Goal: Communication & Community: Answer question/provide support

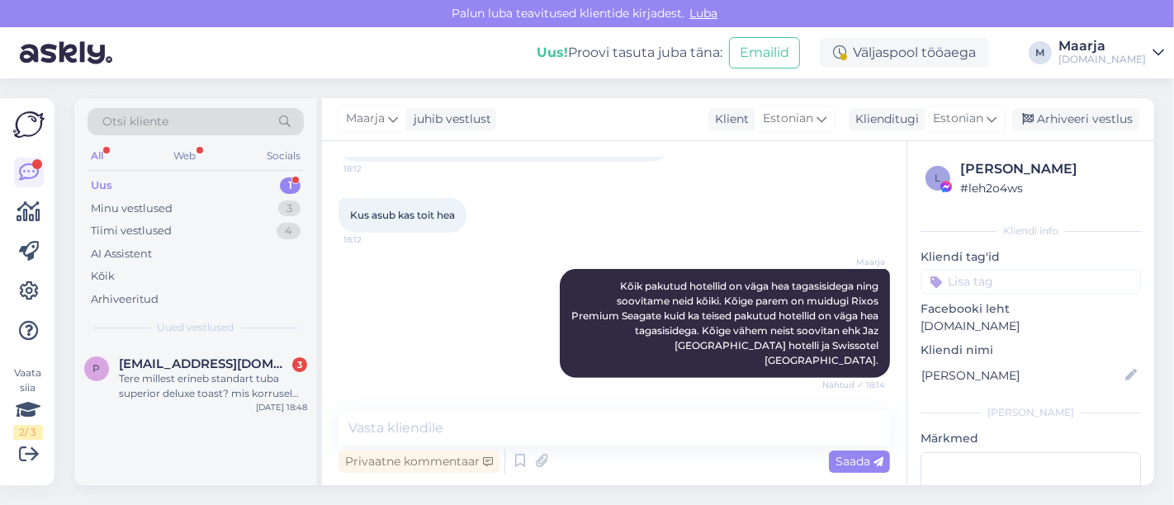
scroll to position [11516, 0]
click at [188, 361] on span "[EMAIL_ADDRESS][DOMAIN_NAME]" at bounding box center [205, 364] width 172 height 15
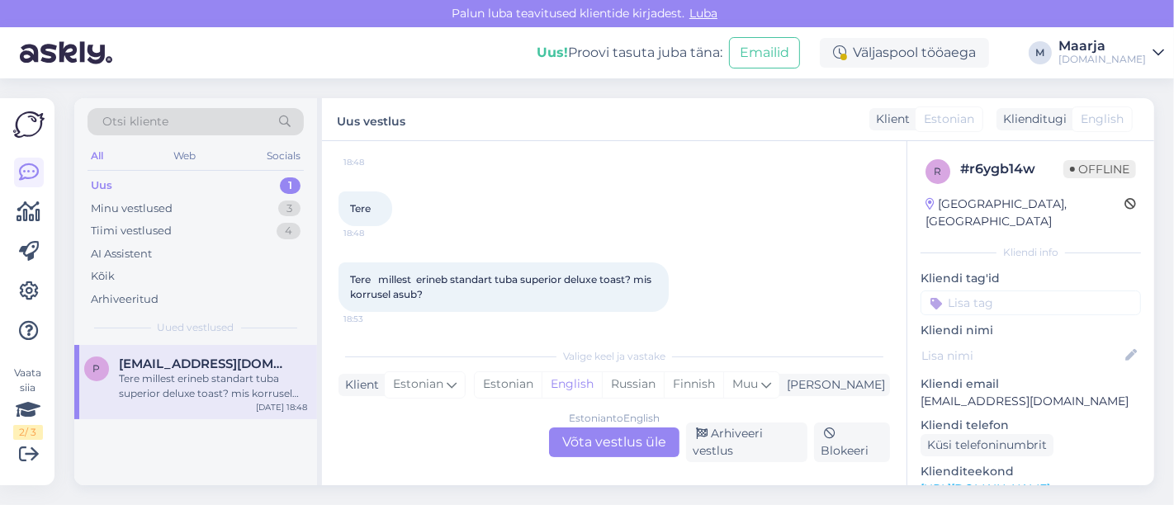
scroll to position [130, 0]
click at [585, 481] on link "[URL][DOMAIN_NAME]" at bounding box center [986, 488] width 130 height 15
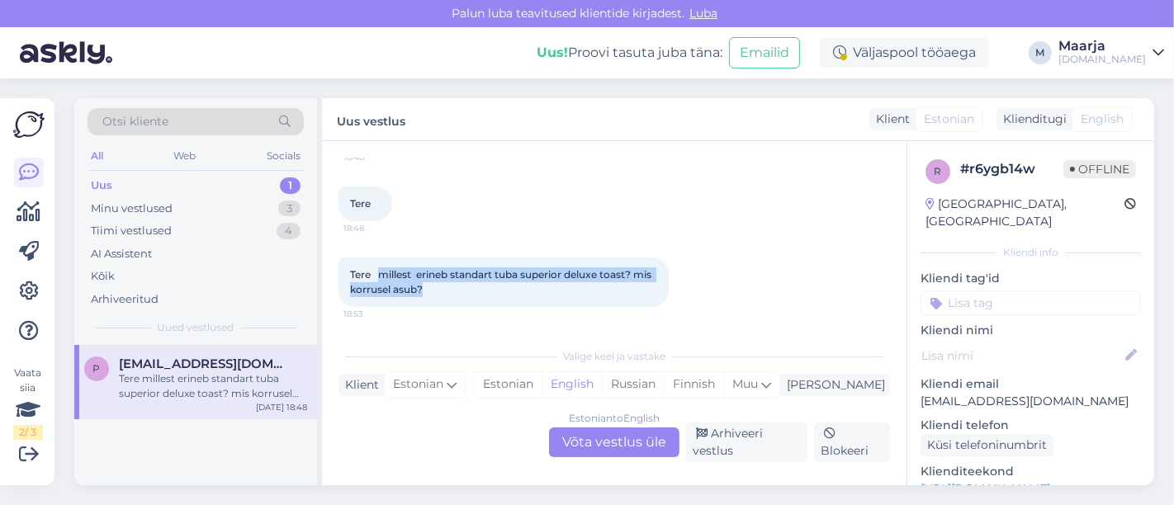
drag, startPoint x: 380, startPoint y: 273, endPoint x: 464, endPoint y: 283, distance: 84.8
click at [464, 283] on div "Tere millest erineb standart tuba superior deluxe toast? mis korrusel asub? 18:…" at bounding box center [504, 283] width 330 height 50
copy span "millest erineb standart tuba superior deluxe toast? mis korrusel asub?"
click at [542, 381] on div "Estonian" at bounding box center [508, 384] width 67 height 25
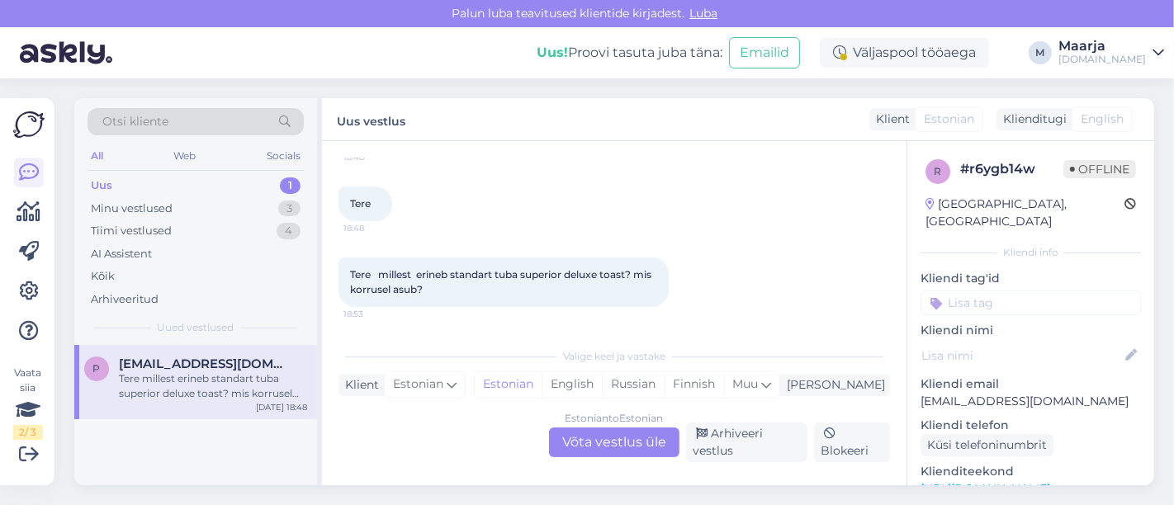
click at [568, 435] on div "Estonian to Estonian Võta vestlus üle" at bounding box center [614, 443] width 130 height 30
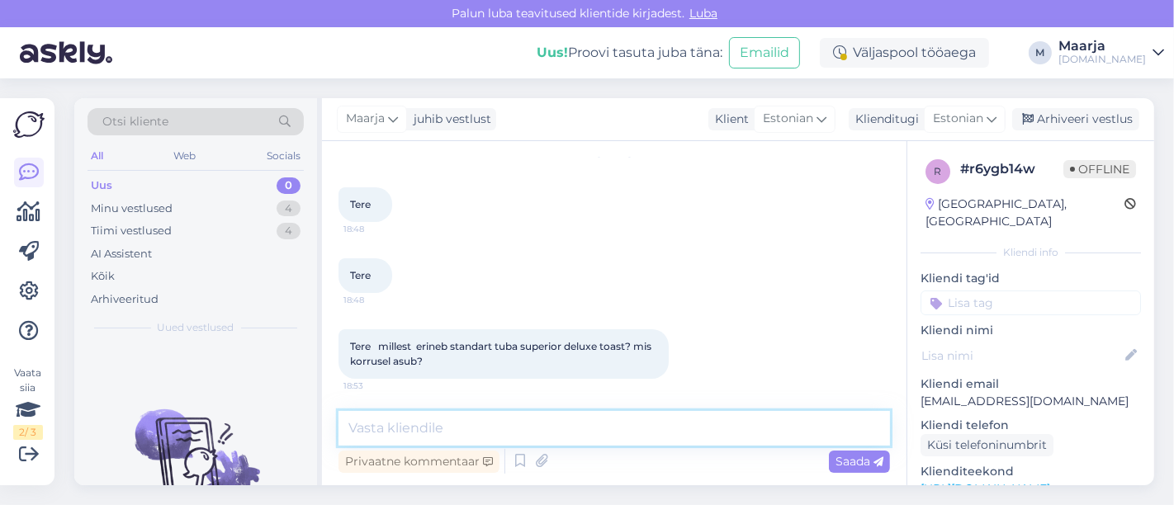
click at [438, 434] on textarea at bounding box center [615, 428] width 552 height 35
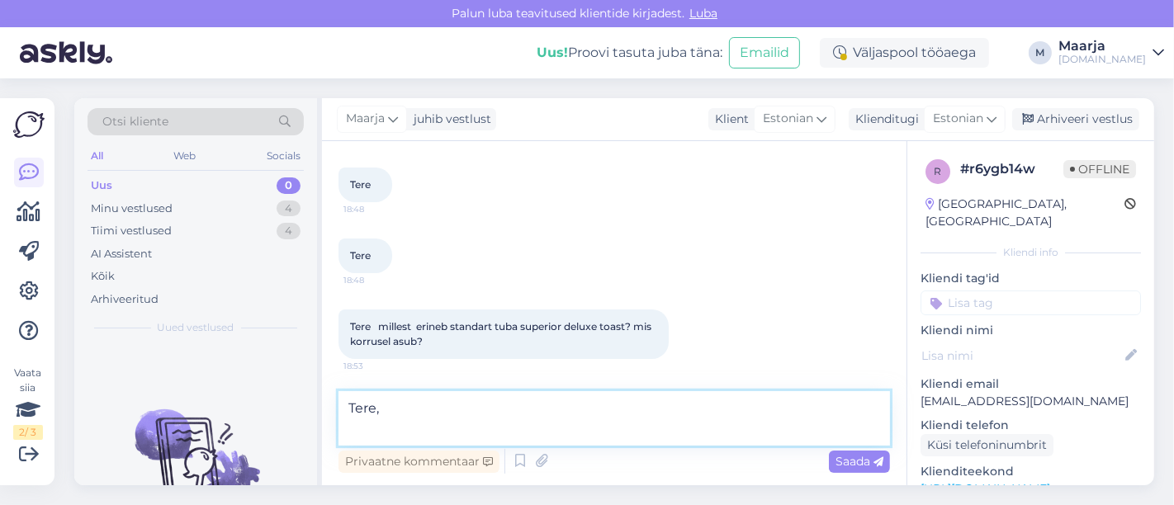
paste textarea "Standard- ja Superior/Deluxe-toatüüpide vahel on mitmeid erinevusi, peamiselt s…"
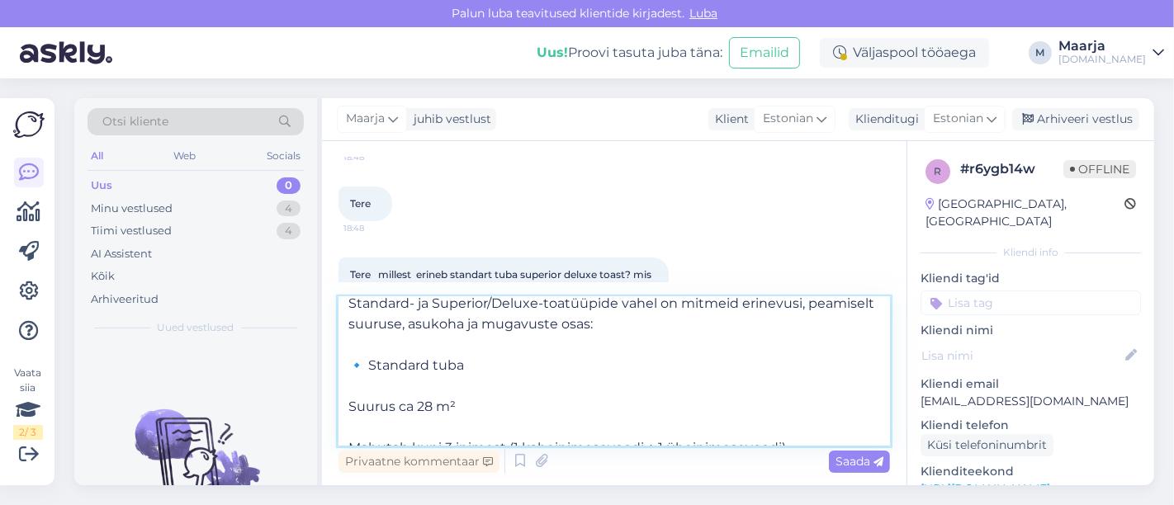
scroll to position [0, 0]
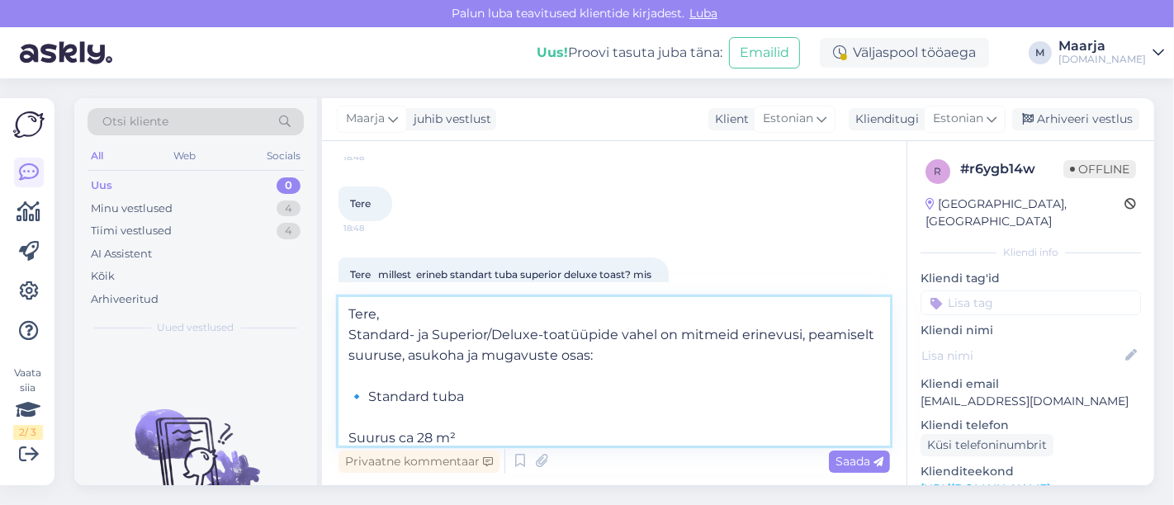
drag, startPoint x: 368, startPoint y: 400, endPoint x: 337, endPoint y: 397, distance: 31.5
click at [337, 397] on div "Vestlus algas [DATE] Tere 18:48 Tere 18:48 Tere millest erineb standart tuba su…" at bounding box center [614, 313] width 585 height 344
click at [339, 416] on textarea "Tere, Standard- ja Superior/Deluxe-toatüüpide vahel on mitmeid erinevusi, peami…" at bounding box center [615, 371] width 552 height 149
click at [347, 443] on textarea "Tere, Standard- ja Superior/Deluxe-toatüüpide vahel on mitmeid erinevusi, peami…" at bounding box center [615, 371] width 552 height 149
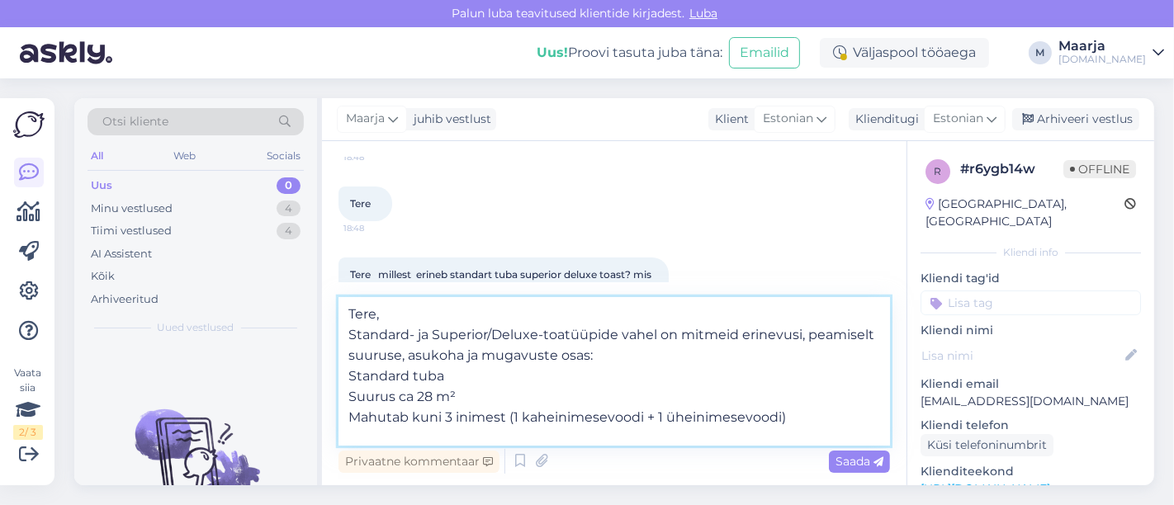
click at [356, 438] on textarea "Tere, Standard- ja Superior/Deluxe-toatüüpide vahel on mitmeid erinevusi, peami…" at bounding box center [615, 371] width 552 height 149
click at [454, 377] on textarea "Tere, Standard- ja Superior/Deluxe-toatüüpide vahel on mitmeid erinevusi, peami…" at bounding box center [615, 371] width 552 height 149
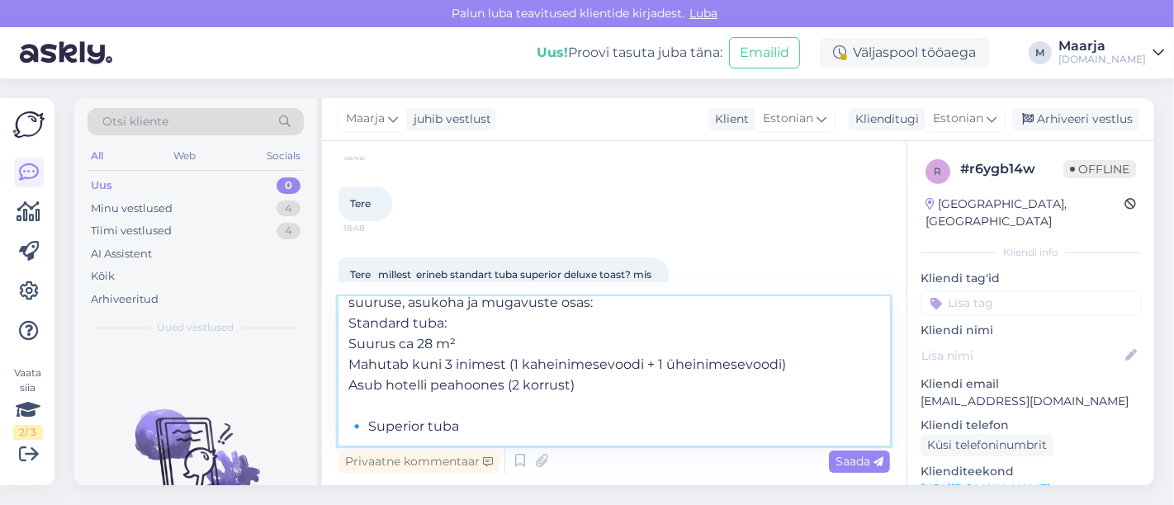
scroll to position [58, 0]
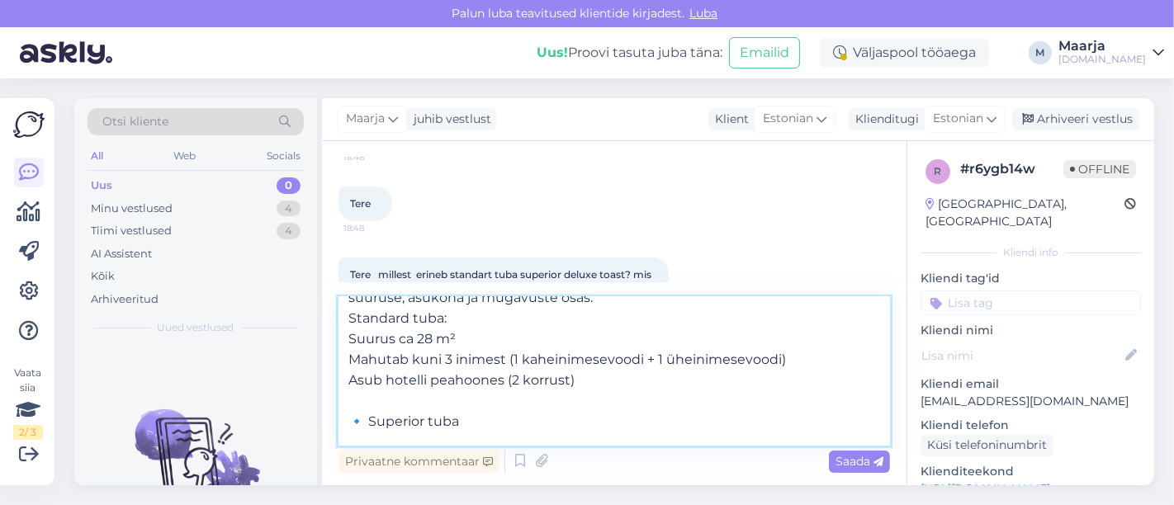
drag, startPoint x: 370, startPoint y: 425, endPoint x: 324, endPoint y: 426, distance: 45.4
click at [324, 426] on div "Vestlus algas [DATE] Tere 18:48 Tere 18:48 Tere millest erineb standart tuba su…" at bounding box center [614, 313] width 585 height 344
click at [453, 425] on textarea "Tere, Standard- ja Superior/Deluxe-toatüüpide vahel on mitmeid erinevusi, peami…" at bounding box center [615, 371] width 552 height 149
click at [414, 438] on textarea "Tere, Standard- ja Superior/Deluxe-toatüüpide vahel on mitmeid erinevusi, peami…" at bounding box center [615, 371] width 552 height 149
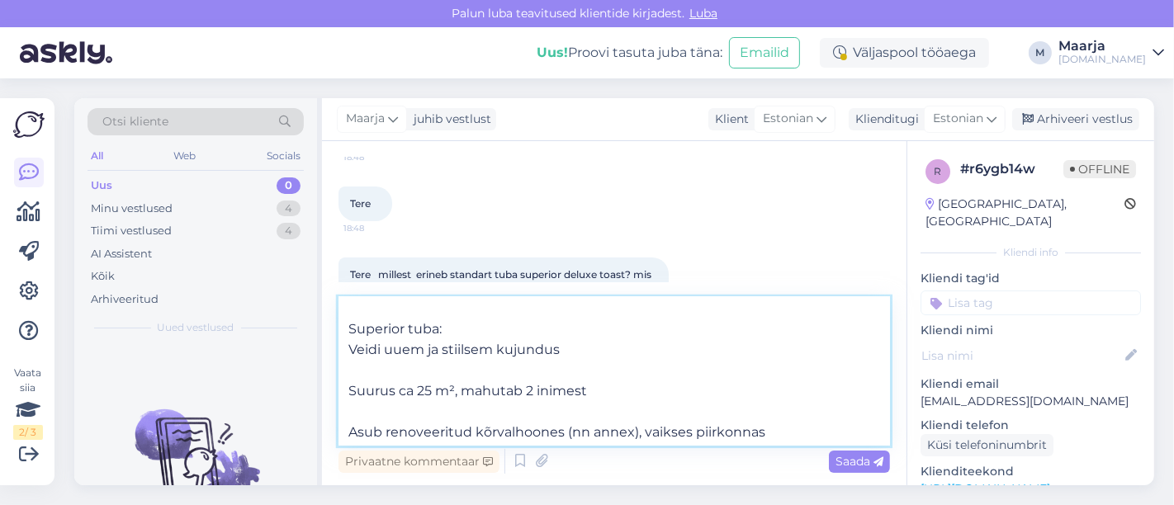
scroll to position [151, 0]
click at [372, 372] on textarea "Tere, Standard- ja Superior/Deluxe-toatüüpide vahel on mitmeid erinevusi, peami…" at bounding box center [615, 371] width 552 height 149
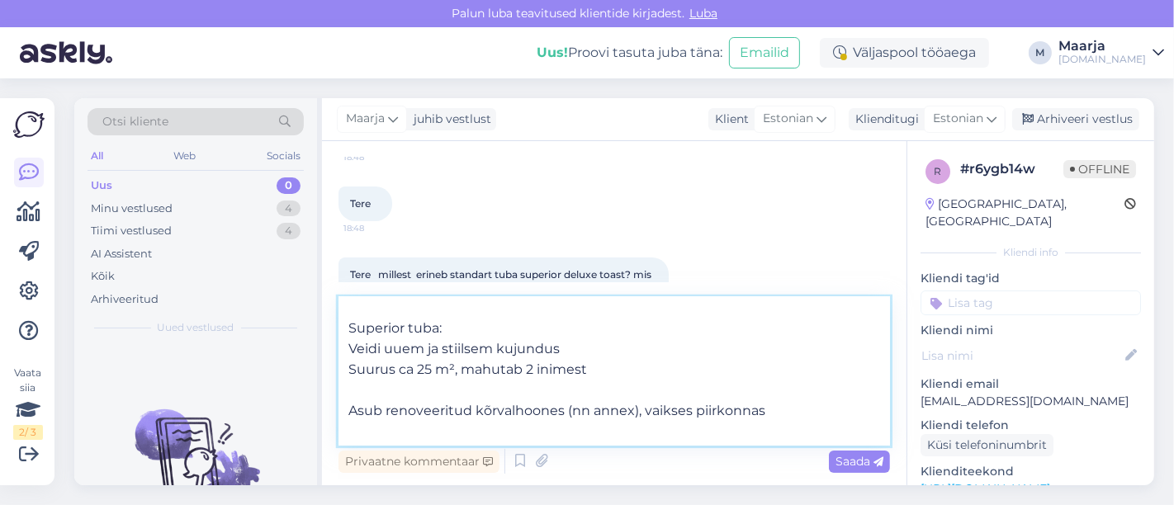
click at [372, 391] on textarea "Tere, Standard- ja Superior/Deluxe-toatüüpide vahel on mitmeid erinevusi, peami…" at bounding box center [615, 371] width 552 height 149
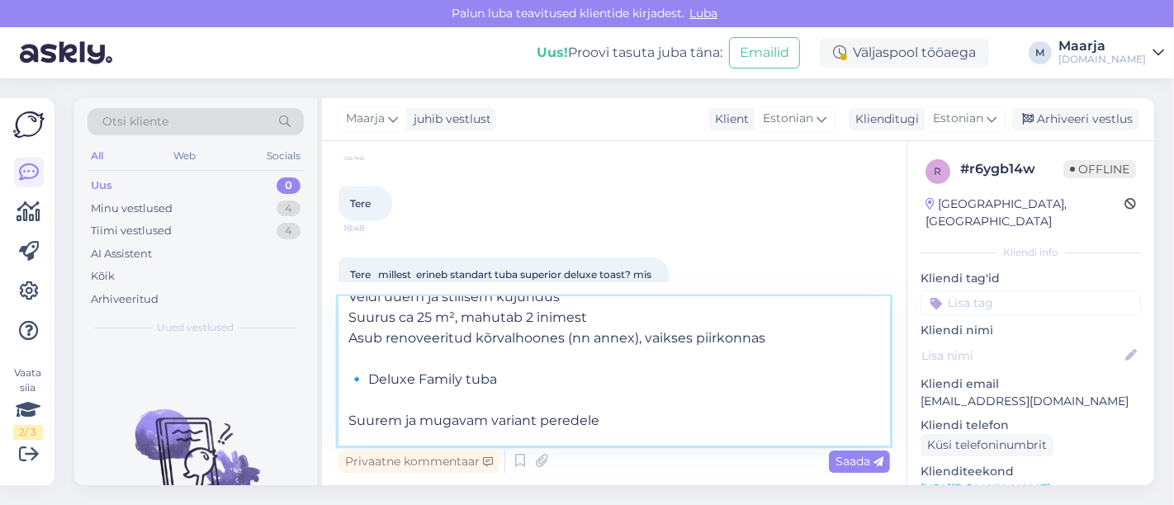
scroll to position [205, 0]
drag, startPoint x: 374, startPoint y: 378, endPoint x: 317, endPoint y: 369, distance: 57.7
click at [317, 369] on div "Otsi kliente All Web Socials Uus 0 Minu vestlused 4 Tiimi vestlused 4 AI Assist…" at bounding box center [614, 291] width 1080 height 387
click at [350, 420] on textarea "Tere, Standard- ja Superior/Deluxe-toatüüpide vahel on mitmeid erinevusi, peami…" at bounding box center [615, 371] width 552 height 149
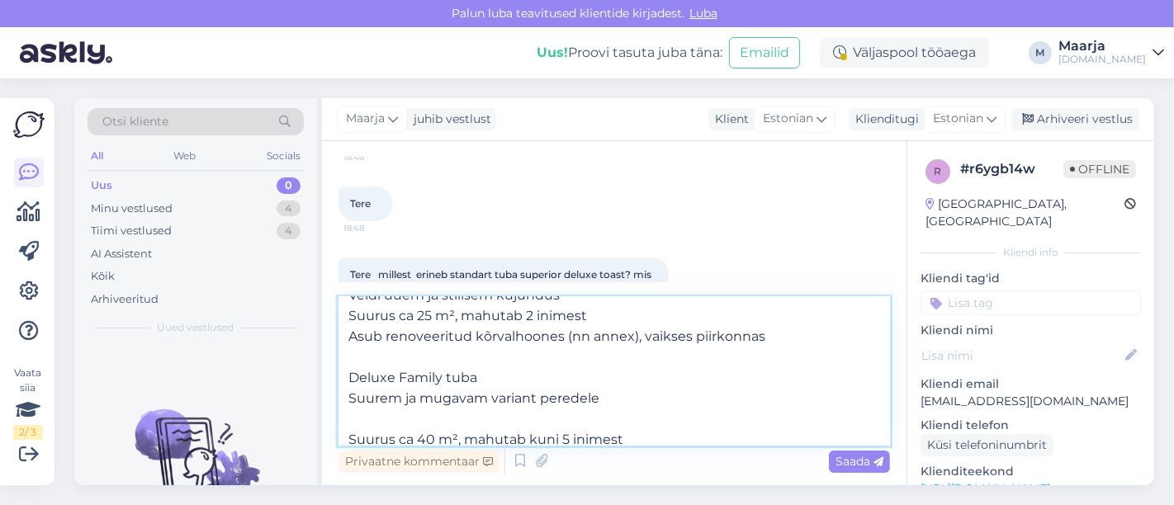
click at [499, 376] on textarea "Tere, Standard- ja Superior/Deluxe-toatüüpide vahel on mitmeid erinevusi, peami…" at bounding box center [615, 371] width 552 height 149
click at [408, 419] on textarea "Tere, Standard- ja Superior/Deluxe-toatüüpide vahel on mitmeid erinevusi, peami…" at bounding box center [615, 371] width 552 height 149
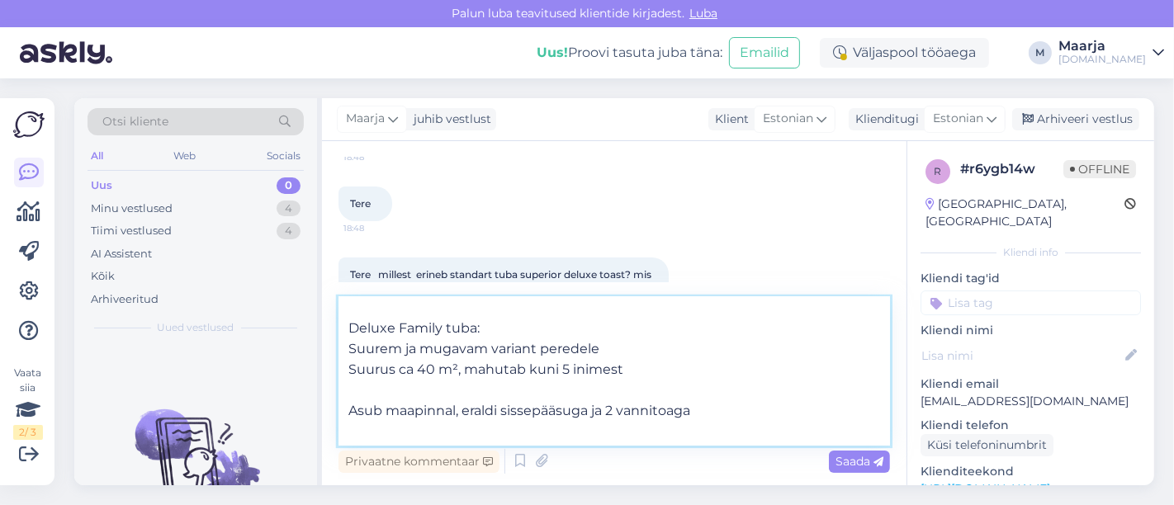
scroll to position [254, 0]
click at [400, 393] on textarea "Tere, Standard- ja Superior/Deluxe-toatüüpide vahel on mitmeid erinevusi, peami…" at bounding box center [615, 371] width 552 height 149
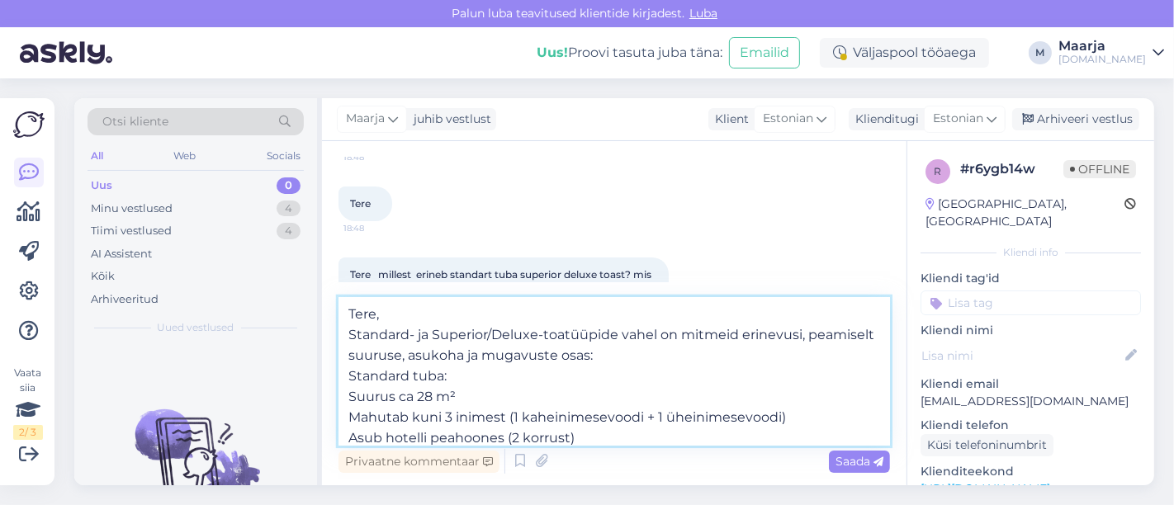
scroll to position [172, 0]
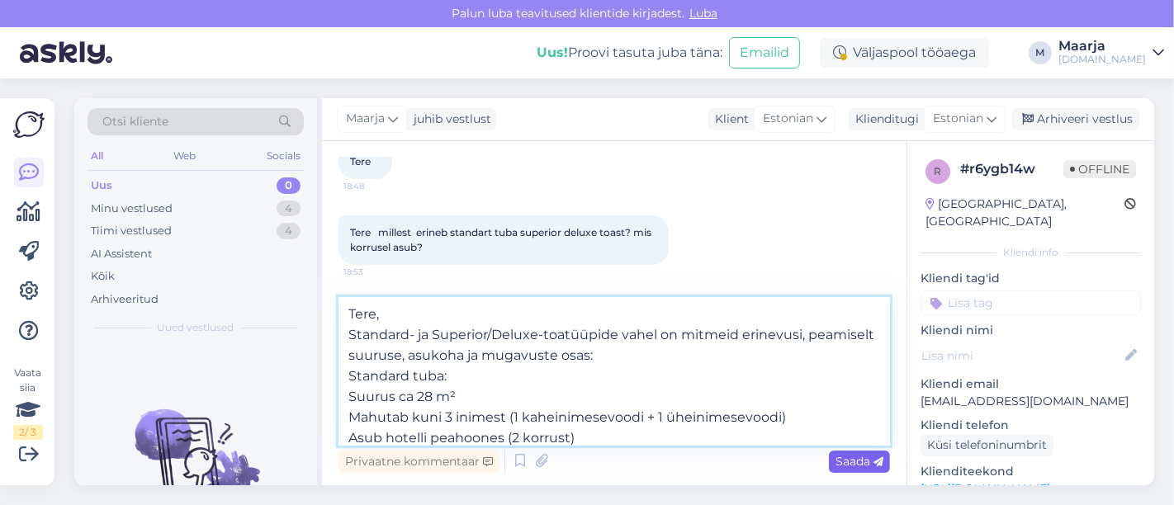
type textarea "Tere, Standard- ja Superior/Deluxe-toatüüpide vahel on mitmeid erinevusi, peami…"
click at [585, 460] on span "Saada" at bounding box center [860, 461] width 48 height 15
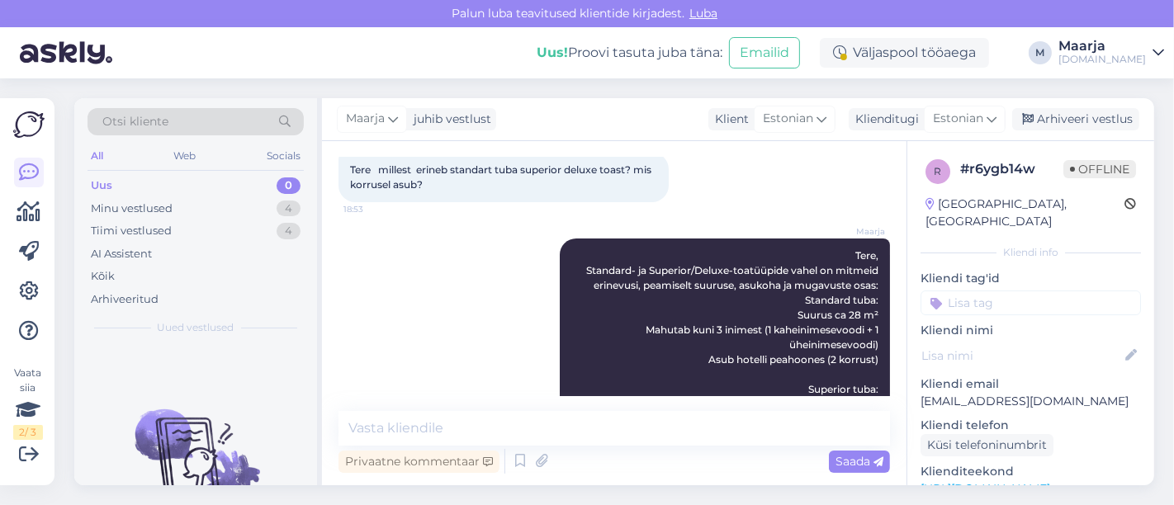
scroll to position [206, 0]
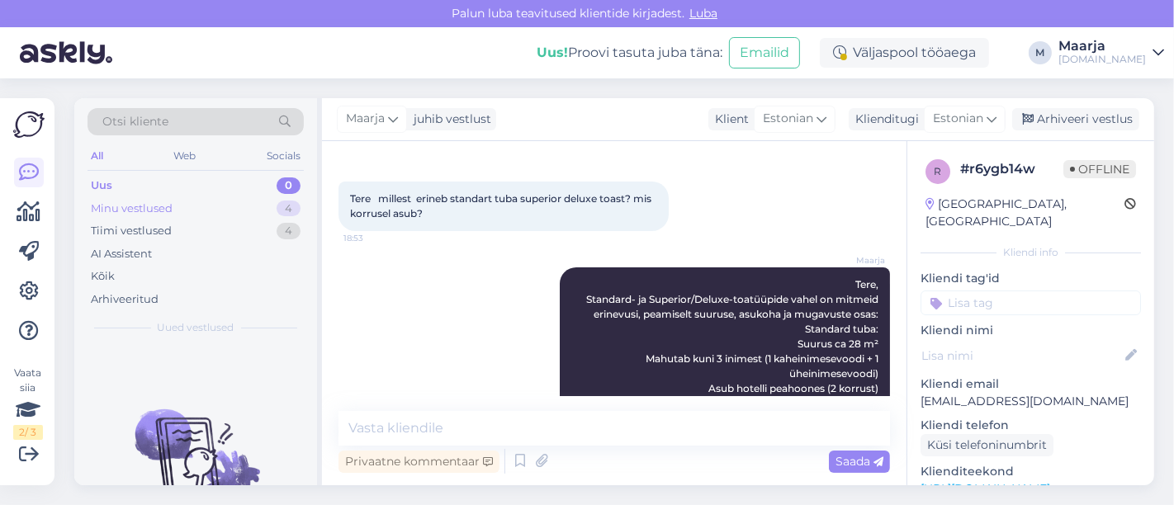
click at [204, 208] on div "Minu vestlused 4" at bounding box center [196, 208] width 216 height 23
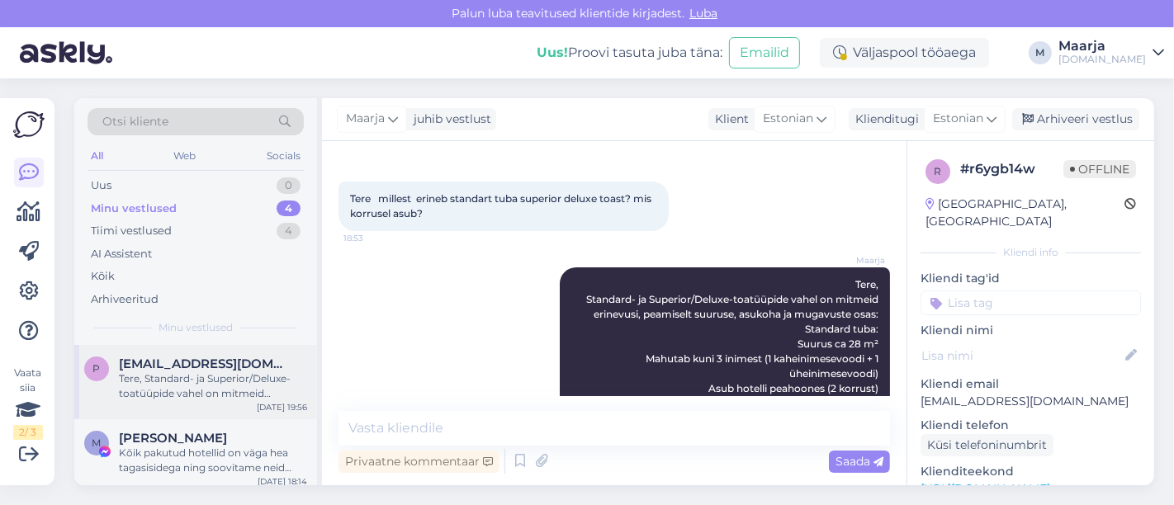
click at [208, 386] on div "Tere, Standard- ja Superior/Deluxe-toatüüpide vahel on mitmeid erinevusi, peami…" at bounding box center [213, 387] width 188 height 30
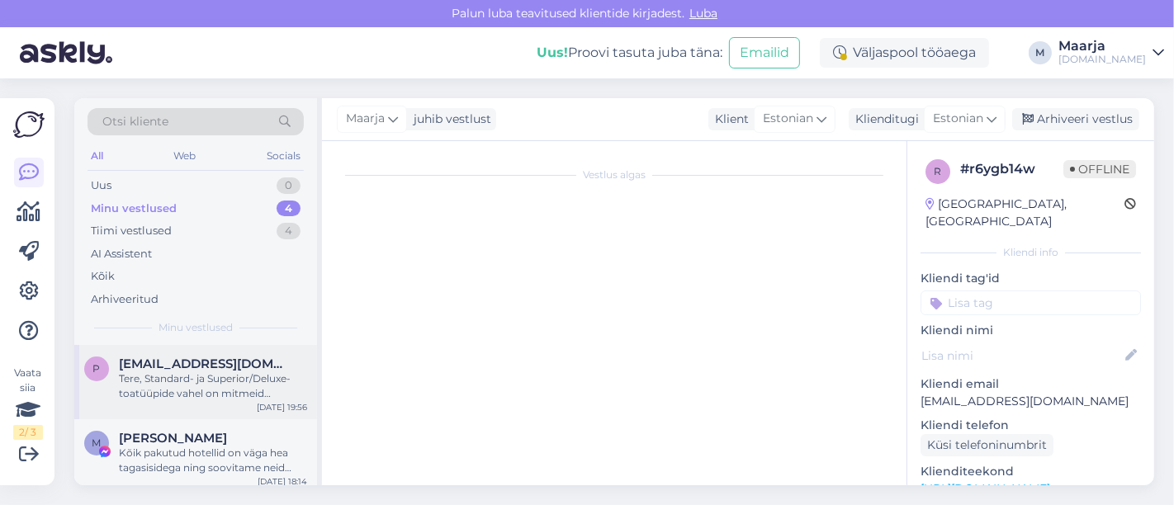
scroll to position [297, 0]
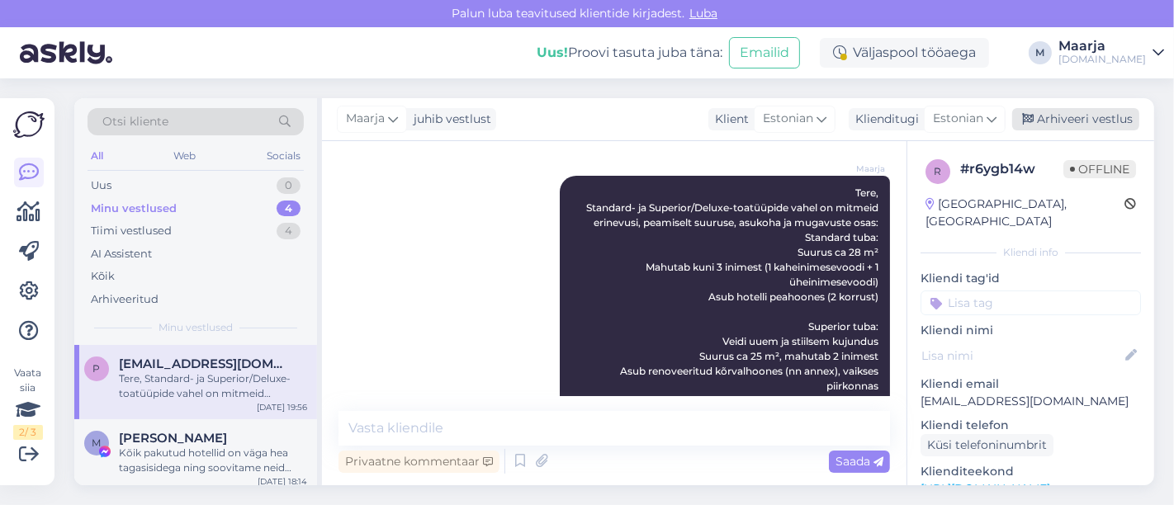
click at [585, 119] on div "Arhiveeri vestlus" at bounding box center [1075, 119] width 127 height 22
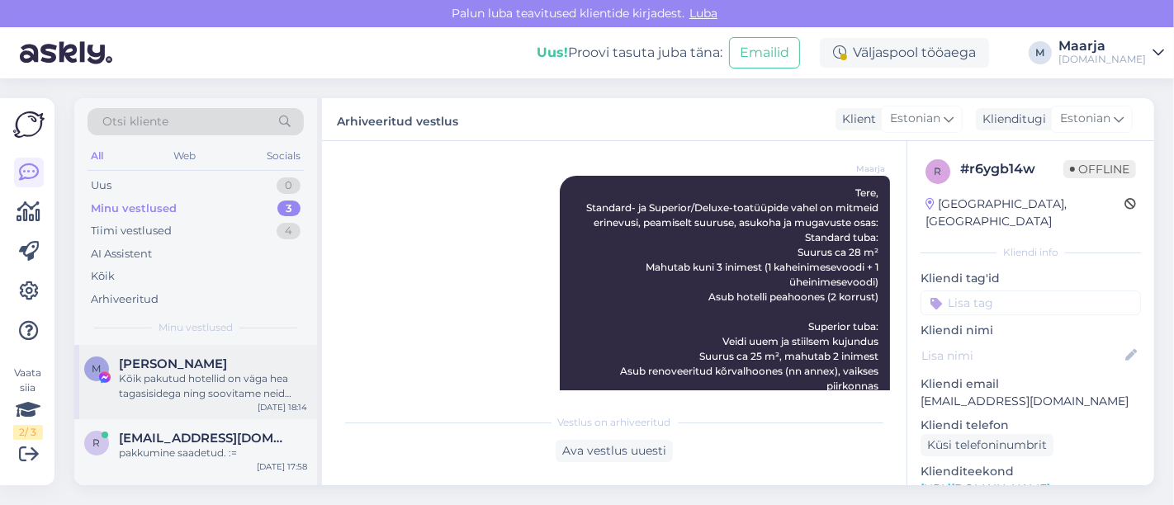
click at [193, 402] on div "M [PERSON_NAME] Kõik pakutud hotellid on väga hea tagasisidega ning soovitame n…" at bounding box center [195, 382] width 243 height 74
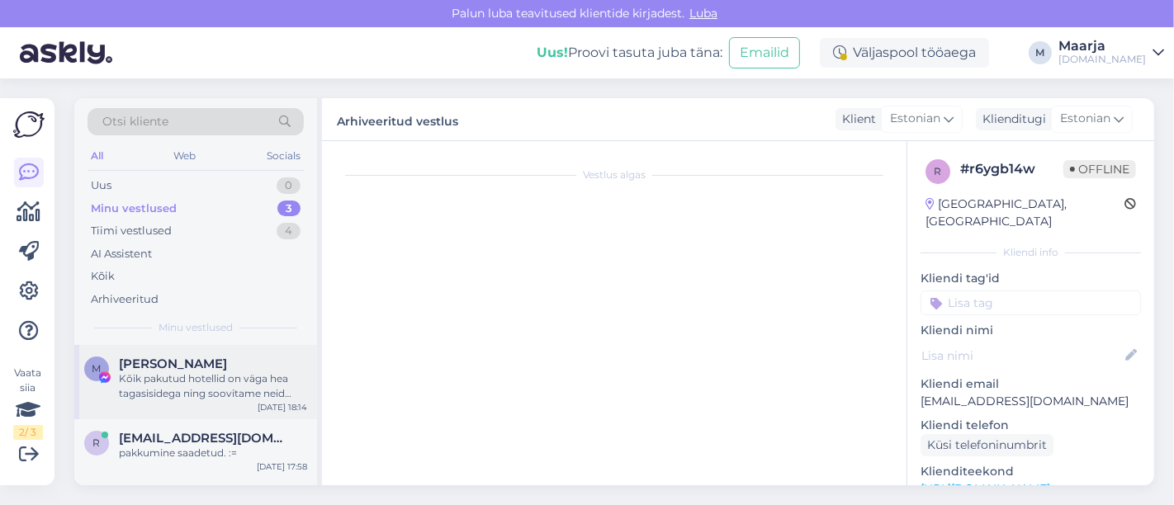
scroll to position [11146, 0]
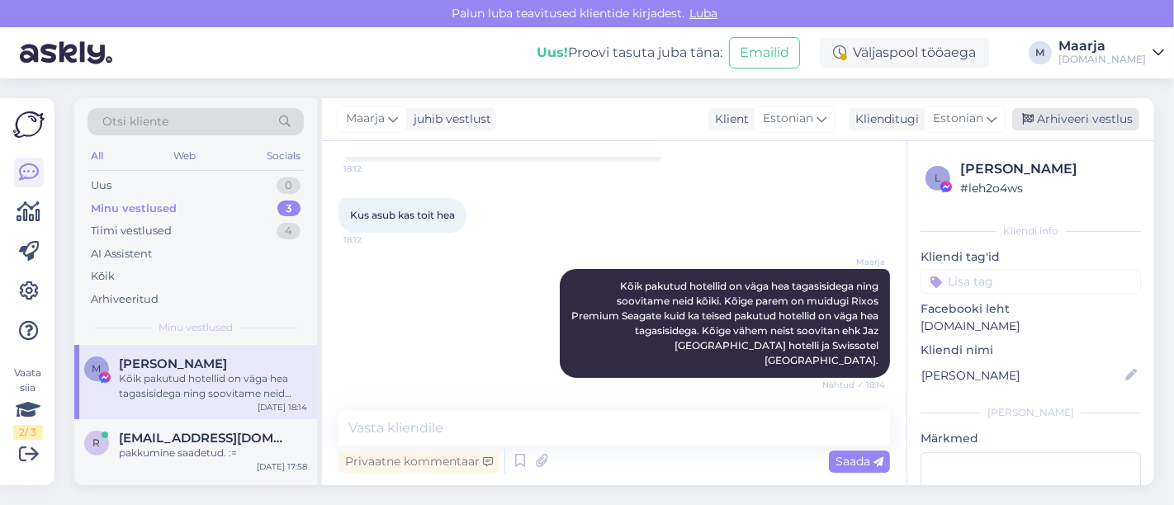
click at [585, 111] on div "Arhiveeri vestlus" at bounding box center [1075, 119] width 127 height 22
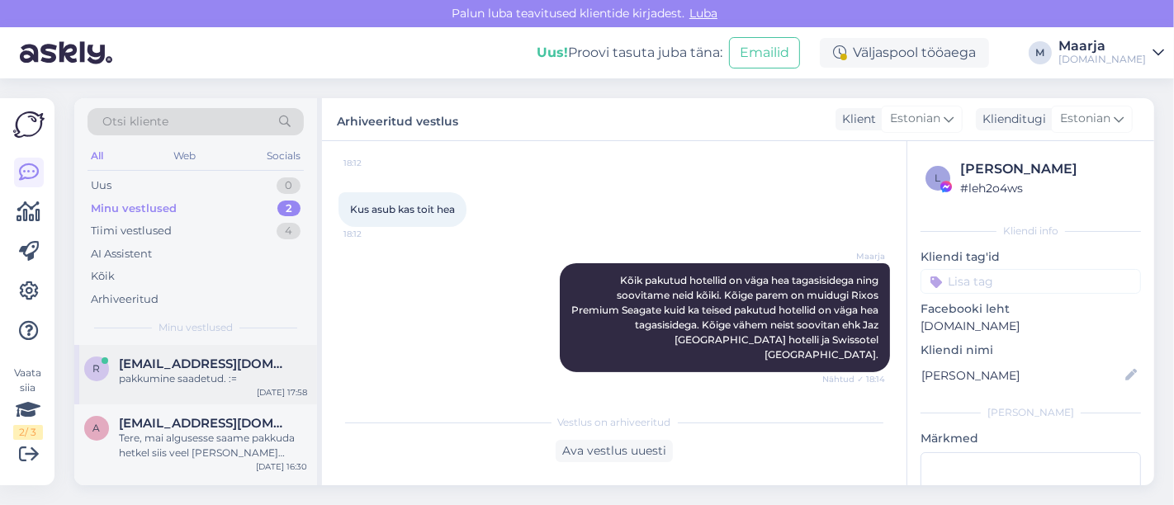
click at [250, 352] on div "r [EMAIL_ADDRESS][DOMAIN_NAME] pakkumine saadetud. := [DATE] 17:58" at bounding box center [195, 374] width 243 height 59
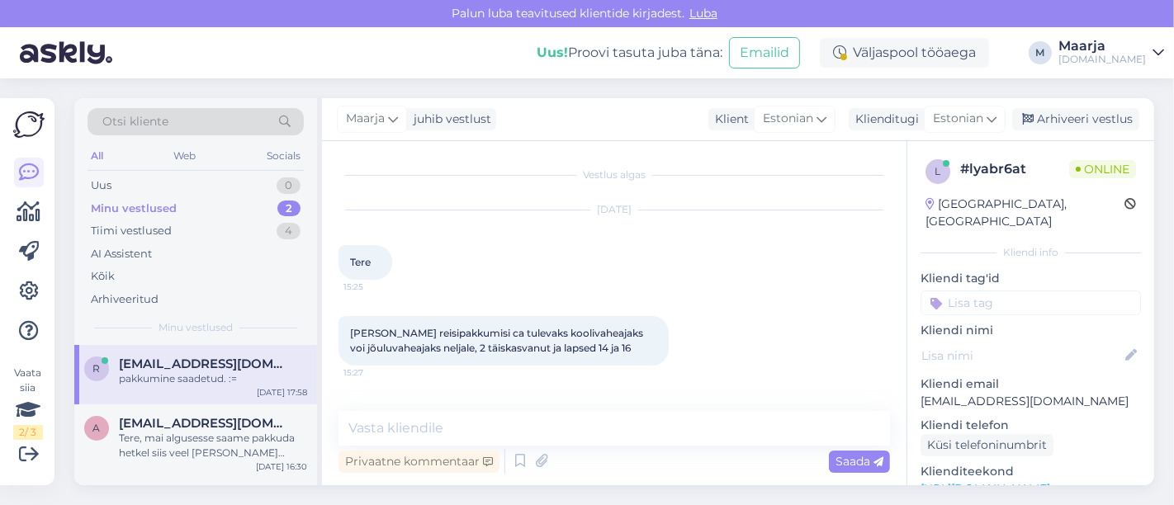
scroll to position [1409, 0]
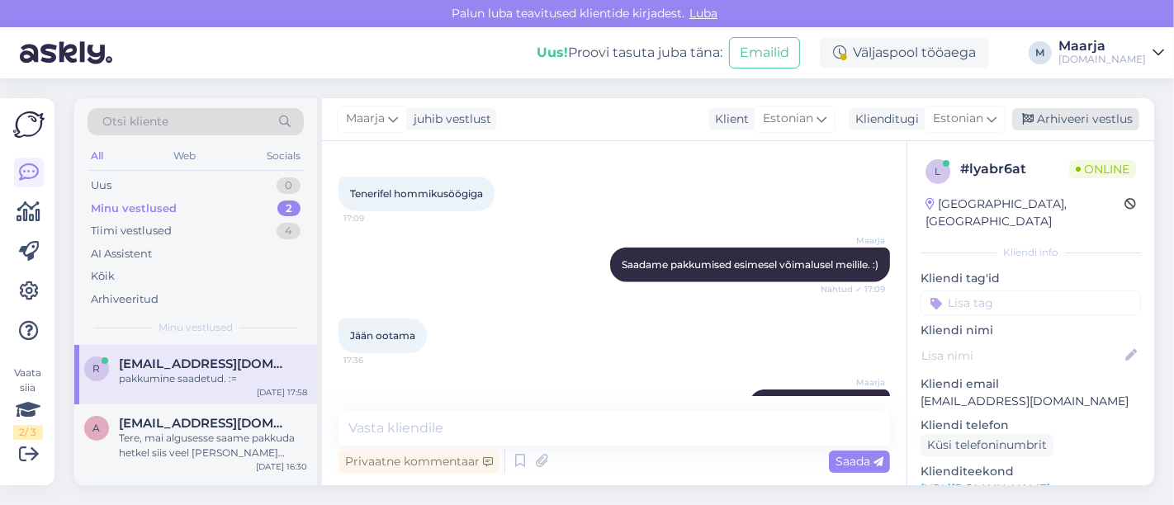
click at [585, 111] on div "Arhiveeri vestlus" at bounding box center [1075, 119] width 127 height 22
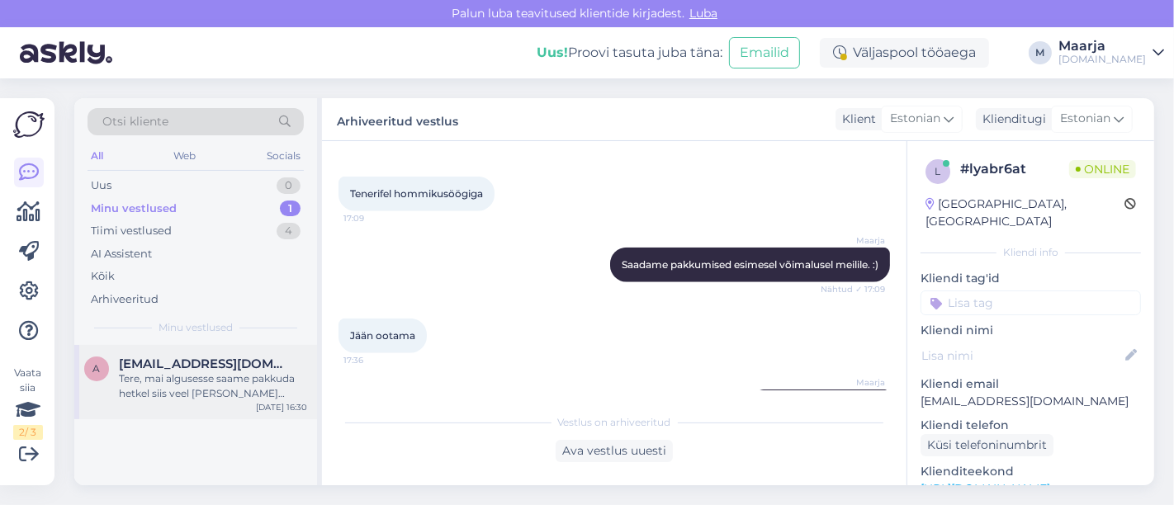
click at [200, 400] on div "Tere, mai algusesse saame pakkuda hetkel siis veel [PERSON_NAME] [PERSON_NAME] …" at bounding box center [213, 387] width 188 height 30
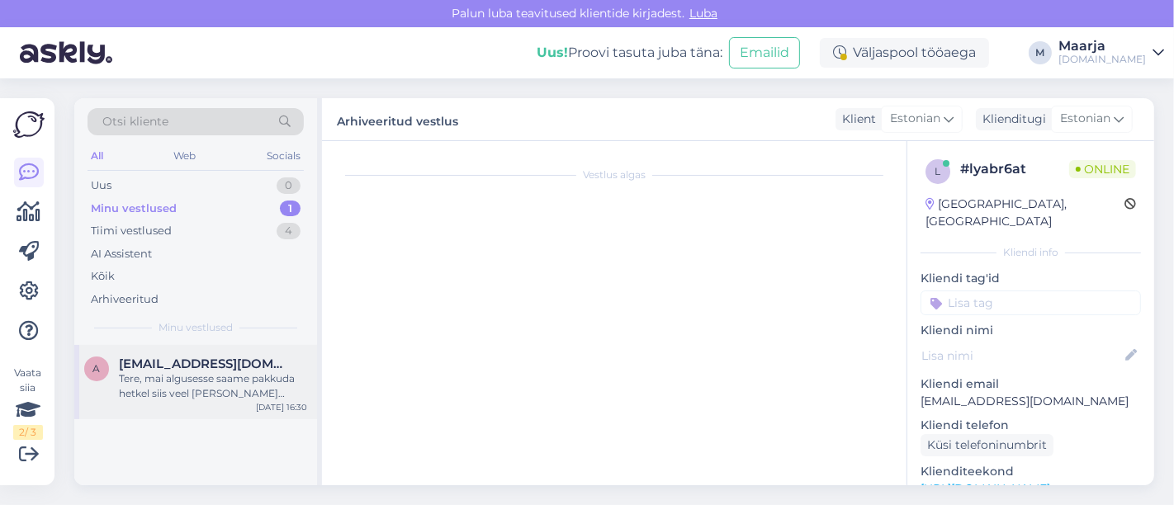
scroll to position [117, 0]
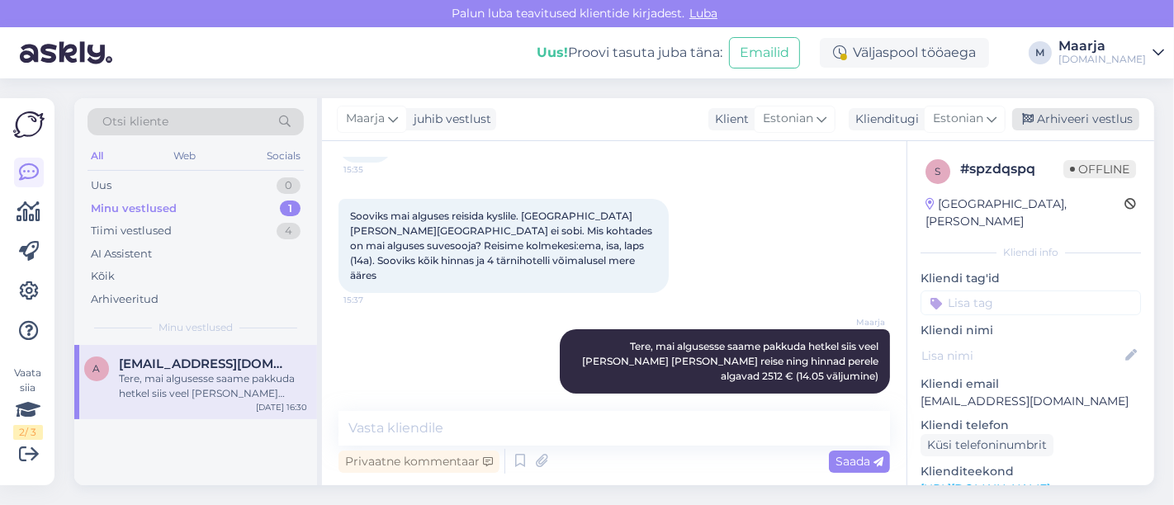
click at [585, 121] on div "Arhiveeri vestlus" at bounding box center [1075, 119] width 127 height 22
